Goal: Communication & Community: Answer question/provide support

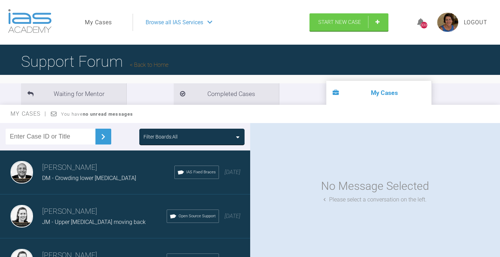
click at [235, 138] on div "Filter Boards: All" at bounding box center [192, 137] width 97 height 8
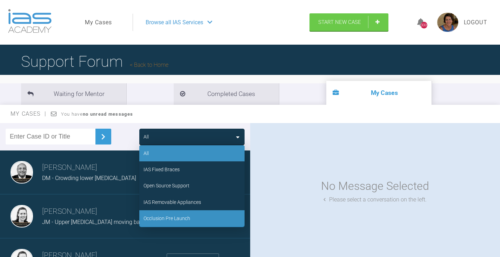
click at [170, 217] on div "Occlusion Pre Launch" at bounding box center [167, 218] width 47 height 8
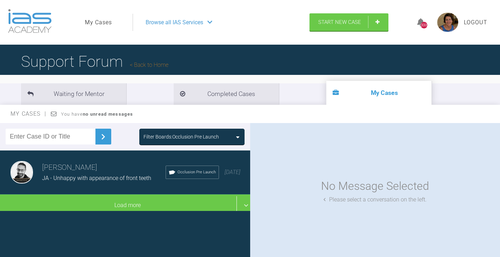
click at [94, 166] on h3 "[PERSON_NAME]" at bounding box center [104, 167] width 124 height 12
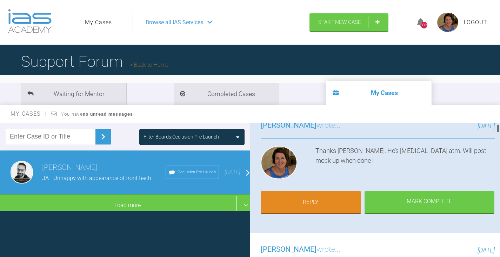
scroll to position [70, 0]
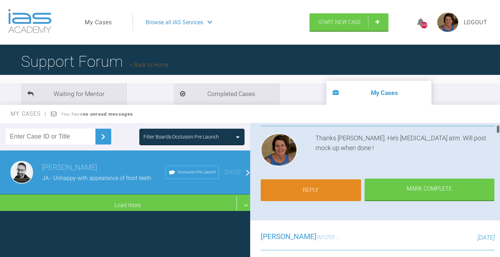
click at [307, 188] on link "Reply" at bounding box center [311, 190] width 100 height 22
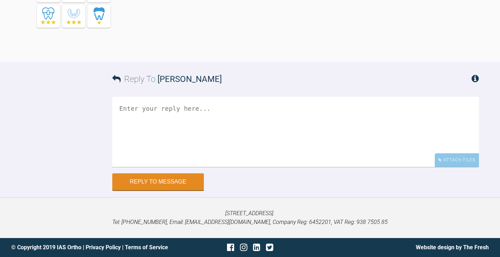
scroll to position [8165, 0]
click at [130, 109] on textarea at bounding box center [295, 131] width 367 height 70
type textarea "h"
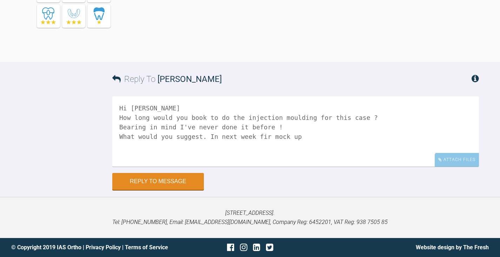
click at [255, 137] on textarea "Hi [PERSON_NAME] How long would you book to do the injection moulding for this …" at bounding box center [295, 131] width 367 height 70
click at [292, 136] on textarea "Hi [PERSON_NAME] How long would you book to do the injection moulding for this …" at bounding box center [295, 131] width 367 height 70
type textarea "Hi [PERSON_NAME] How long would you book to do the injection moulding for this …"
drag, startPoint x: 135, startPoint y: 175, endPoint x: 138, endPoint y: 177, distance: 3.6
click at [136, 176] on button "Reply to Message" at bounding box center [158, 181] width 92 height 17
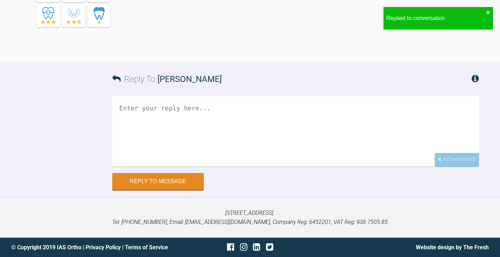
scroll to position [8336, 0]
